Goal: Find specific page/section: Find specific page/section

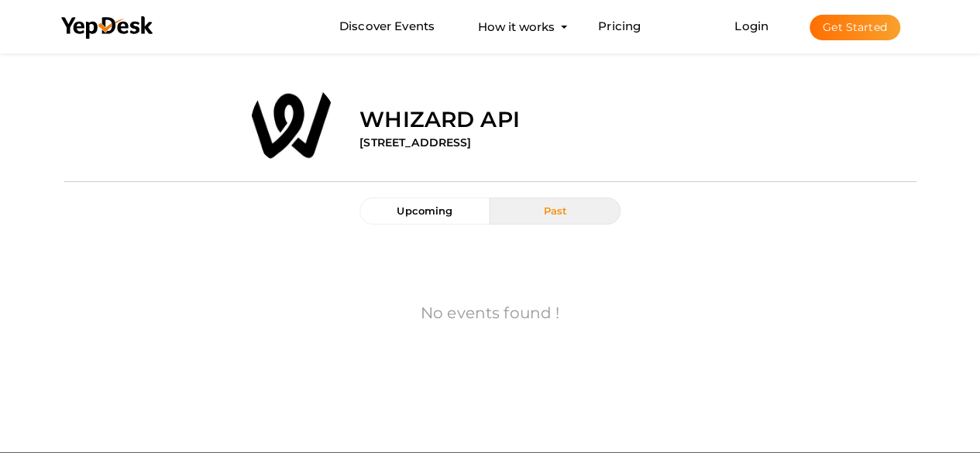
click at [449, 130] on label "Whizard api" at bounding box center [440, 119] width 160 height 31
click at [570, 201] on button "Past" at bounding box center [555, 211] width 130 height 27
click at [410, 212] on span "Upcoming" at bounding box center [425, 211] width 56 height 12
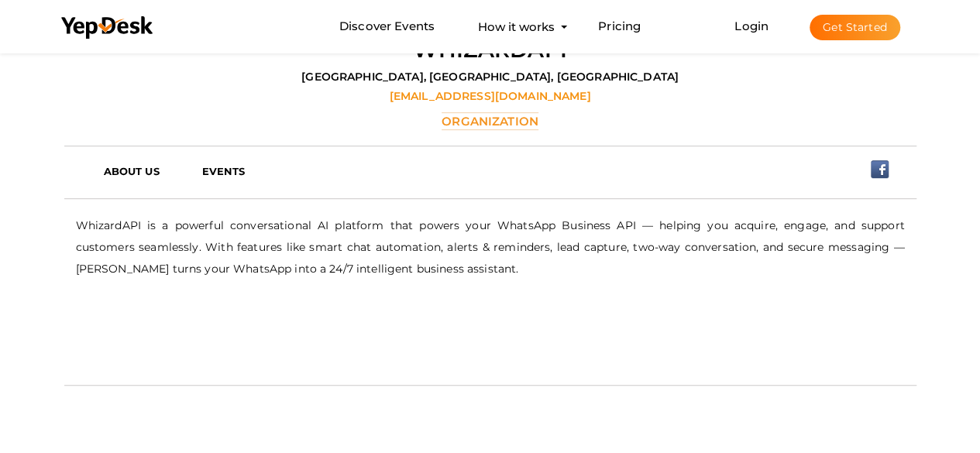
scroll to position [355, 0]
